Goal: Use online tool/utility: Utilize a website feature to perform a specific function

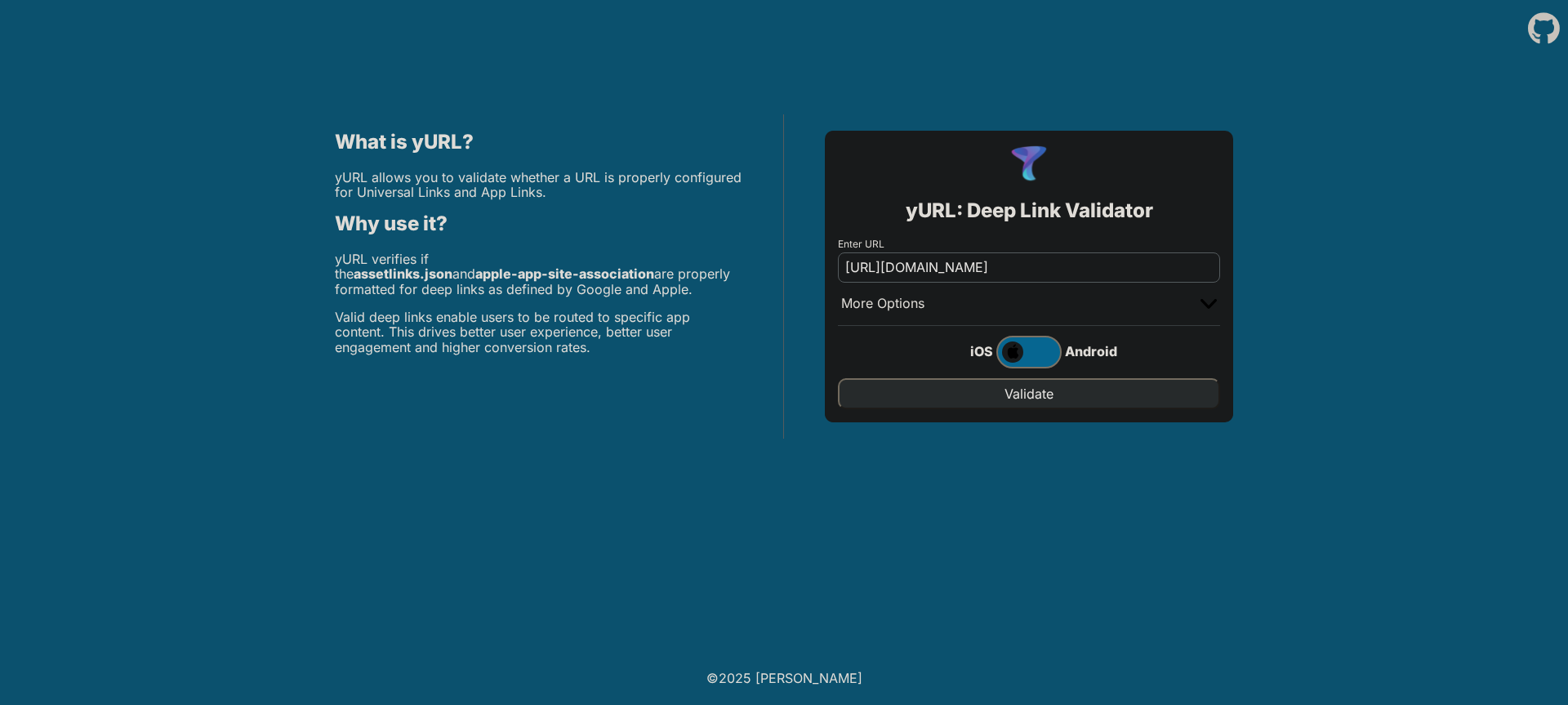
click at [1039, 401] on input "Validate" at bounding box center [1029, 393] width 382 height 31
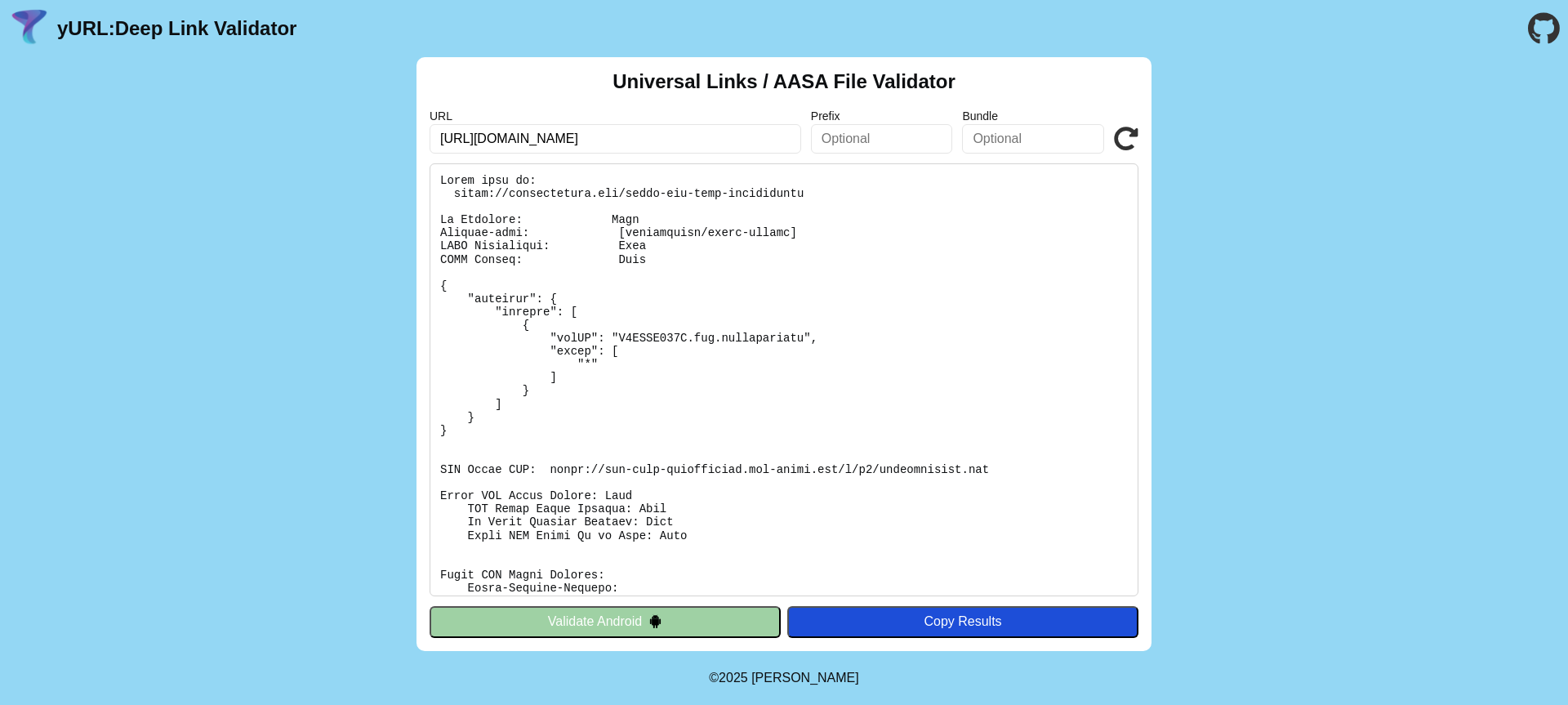
click at [1411, 172] on div "Universal Links / AASA File Validator URL https://mavncreators.com Prefix Bundl…" at bounding box center [784, 354] width 1568 height 594
click at [915, 148] on input "text" at bounding box center [881, 139] width 142 height 29
click at [1339, 340] on div "Universal Links / AASA File Validator URL https://mavncreators.com Prefix Bundl…" at bounding box center [784, 354] width 1568 height 594
drag, startPoint x: 710, startPoint y: 233, endPoint x: 791, endPoint y: 234, distance: 81.0
click at [791, 234] on pre at bounding box center [784, 379] width 709 height 433
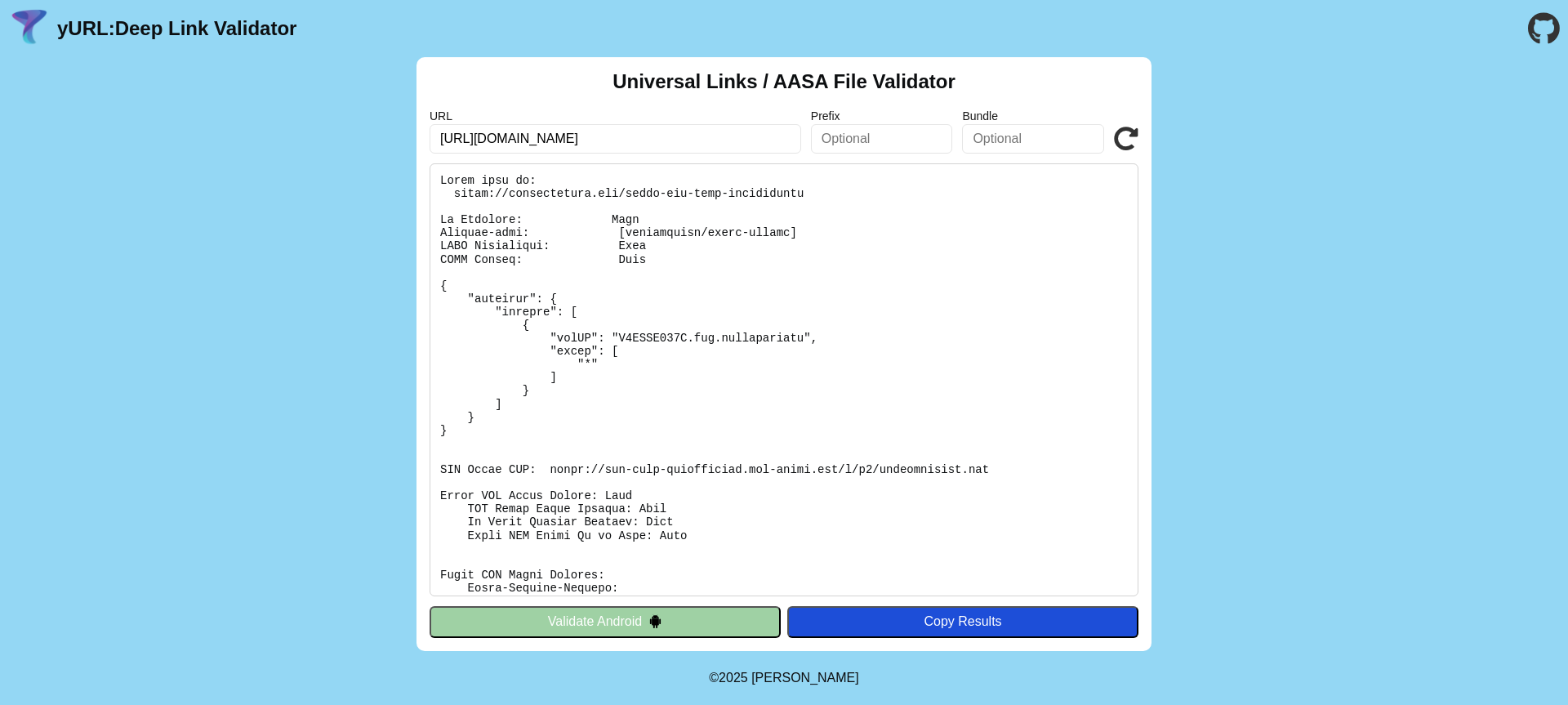
click at [869, 247] on pre at bounding box center [784, 379] width 709 height 433
drag, startPoint x: 804, startPoint y: 236, endPoint x: 584, endPoint y: 232, distance: 220.0
click at [584, 232] on pre at bounding box center [784, 379] width 709 height 433
click at [764, 243] on pre at bounding box center [784, 379] width 709 height 433
click at [1128, 134] on icon at bounding box center [1126, 139] width 24 height 24
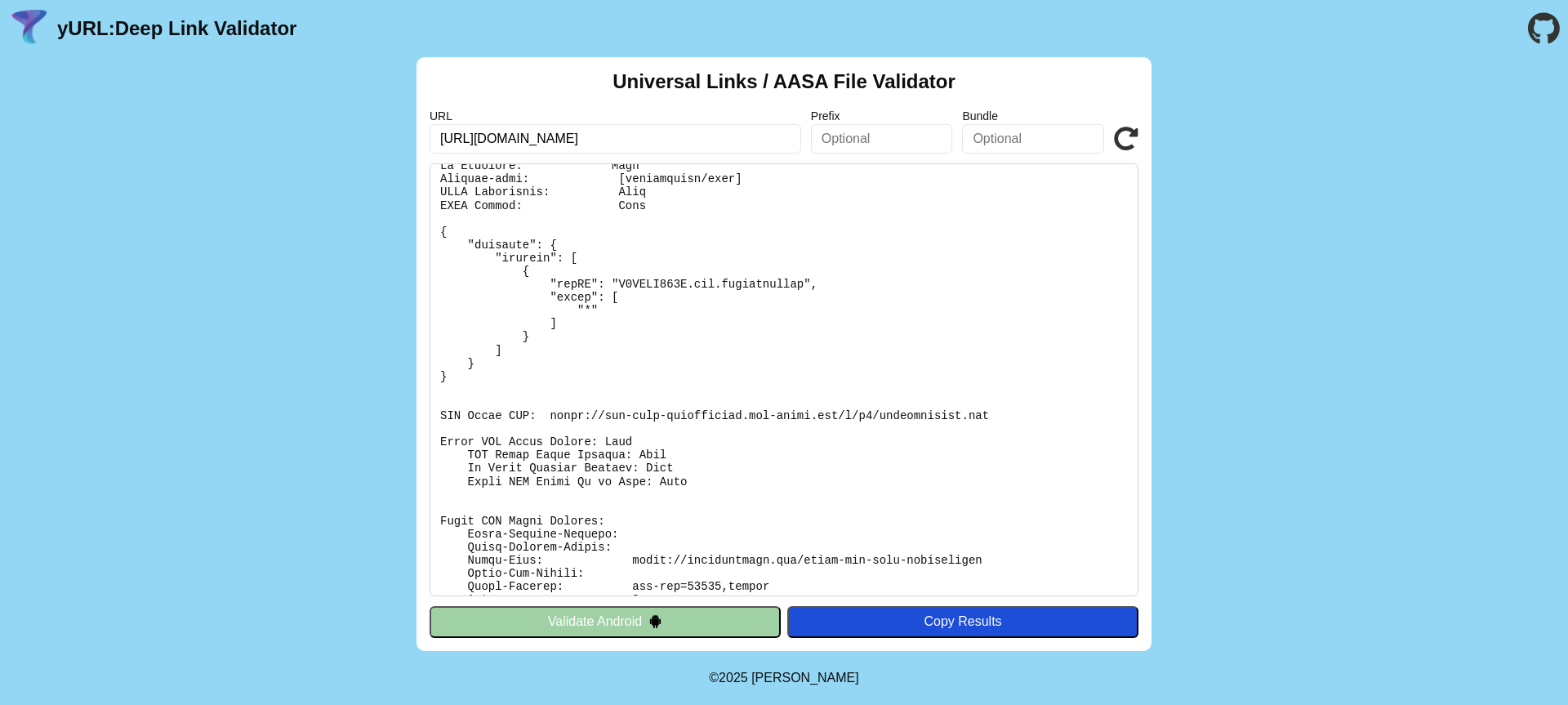
scroll to position [166, 0]
